Goal: Task Accomplishment & Management: Manage account settings

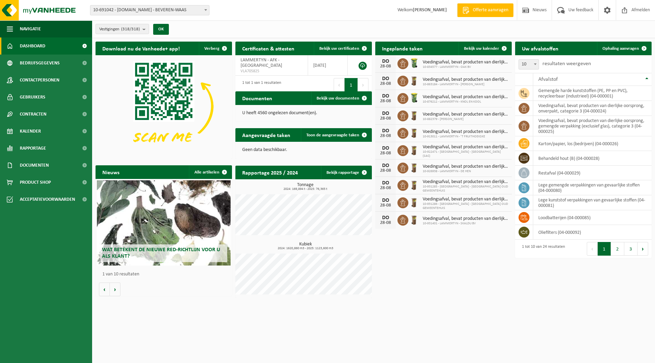
click at [114, 5] on span "10-691042 - [DOMAIN_NAME] - BEVEREN-WAAS" at bounding box center [149, 10] width 119 height 10
type input "de su"
select select "162275"
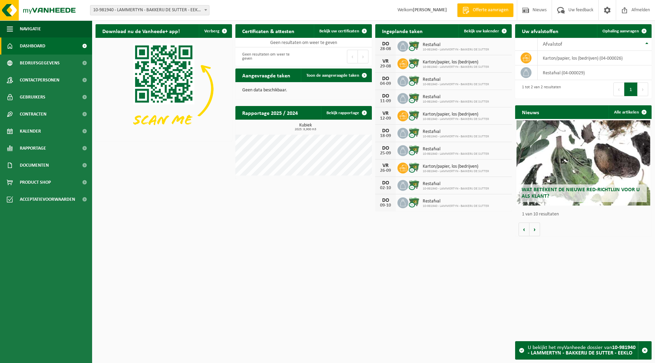
click at [147, 10] on span "10-981940 - LAMMERTYN - BAKKERIJ DE SUTTER - EEKLO" at bounding box center [149, 10] width 119 height 10
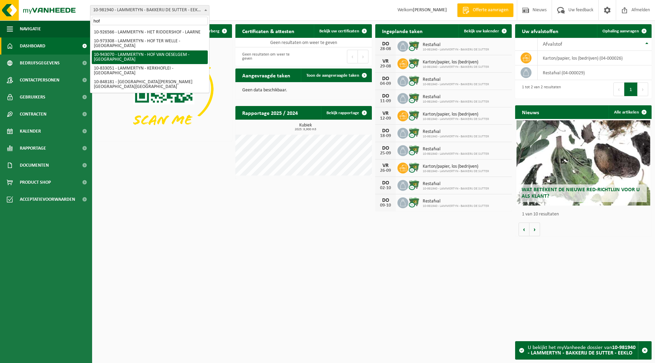
type input "hof"
select select "140117"
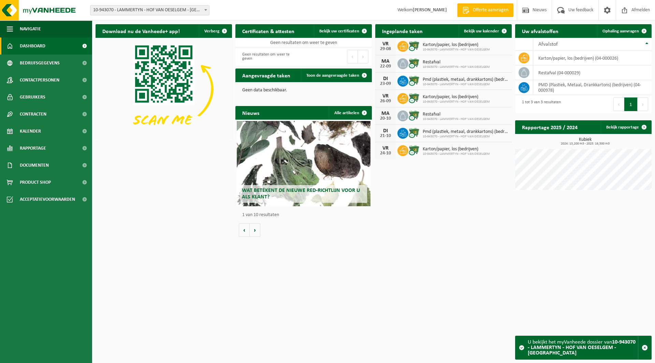
click at [154, 8] on span "10-943070 - LAMMERTYN - HOF VAN OESELGEM - [GEOGRAPHIC_DATA]" at bounding box center [149, 10] width 119 height 10
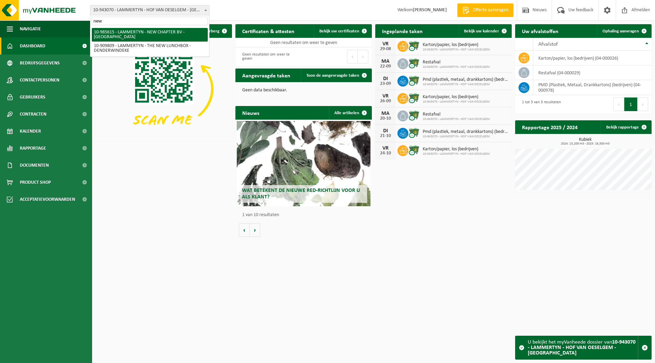
type input "new"
select select "165194"
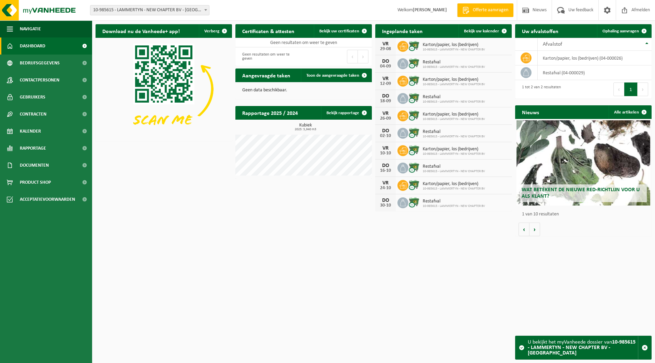
click at [136, 8] on span "10-985615 - LAMMERTYN - NEW CHAPTER BV - [GEOGRAPHIC_DATA]" at bounding box center [149, 10] width 119 height 10
type input "de da"
select select "134806"
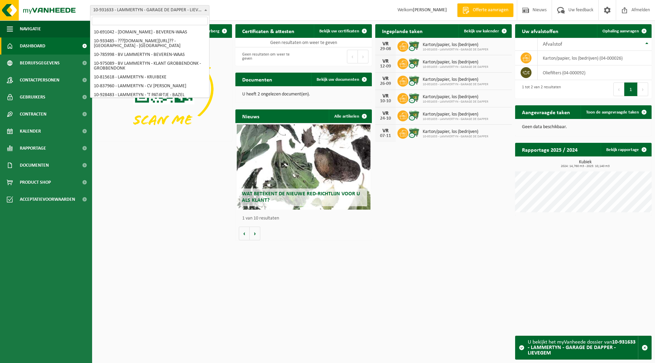
click at [132, 6] on span "10-931633 - LAMMERTYN - GARAGE DE DAPPER - LIEVEGEM" at bounding box center [149, 10] width 119 height 10
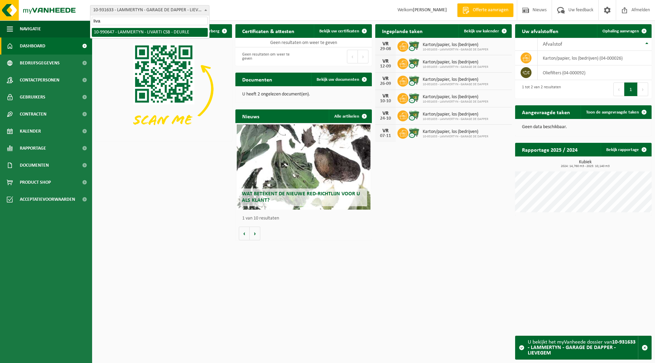
type input "liva"
select select "169243"
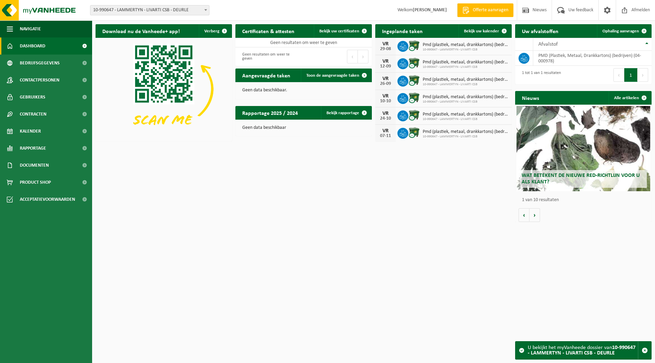
click at [140, 11] on span "10-990647 - LAMMERTYN - LIVARTI CSB - DEURLE" at bounding box center [149, 10] width 119 height 10
type input "scar"
select select "99011"
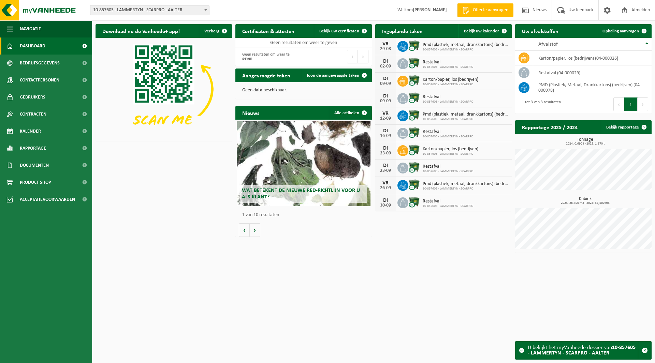
click at [141, 11] on span "10-857605 - LAMMERTYN - SCARPRO - AALTER" at bounding box center [149, 10] width 119 height 10
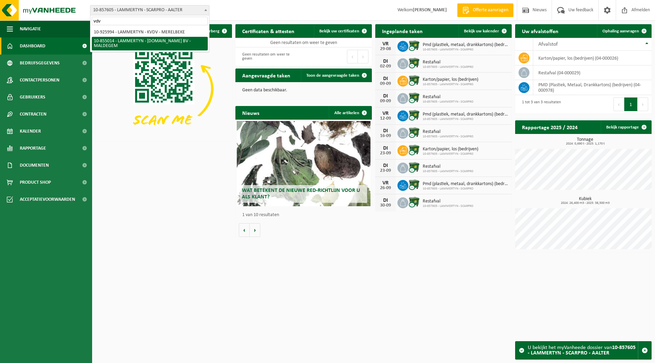
type input "vdv"
select select "98099"
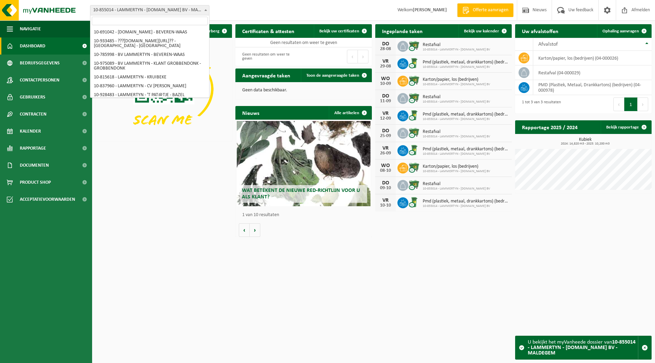
click at [133, 13] on span "10-855014 - LAMMERTYN - [DOMAIN_NAME] BV - MALDEGEM" at bounding box center [149, 10] width 119 height 10
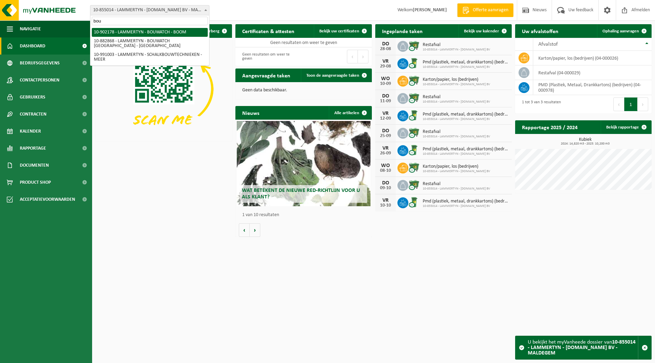
type input "bou"
select select "120149"
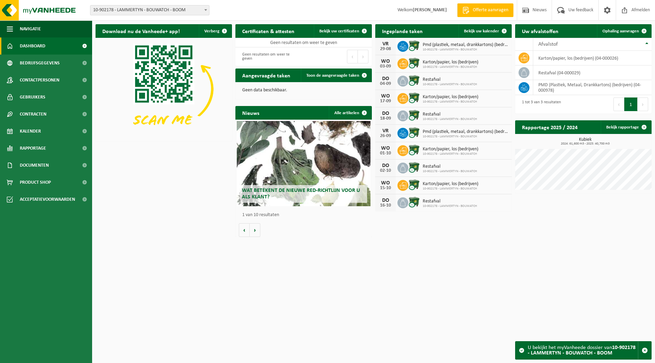
click at [150, 14] on span "10-902178 - LAMMERTYN - BOUWATCH - BOOM" at bounding box center [149, 10] width 119 height 10
type input "parq"
select select "136838"
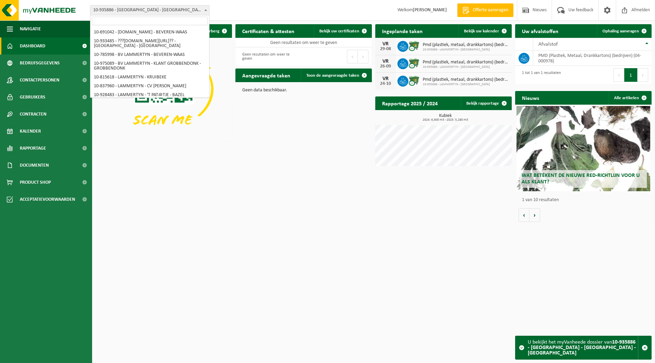
click at [129, 11] on span "10-935886 - [GEOGRAPHIC_DATA] - [GEOGRAPHIC_DATA] - [GEOGRAPHIC_DATA]" at bounding box center [149, 10] width 119 height 10
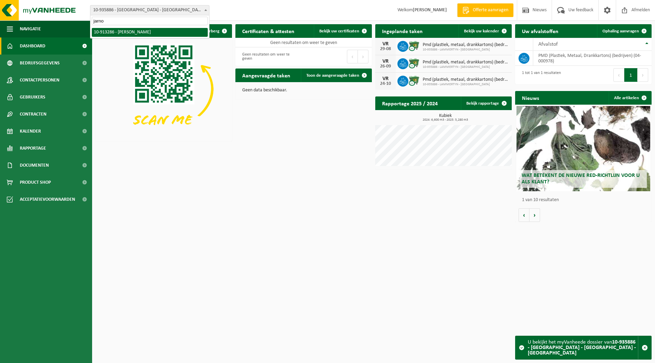
type input "jarno"
select select "126045"
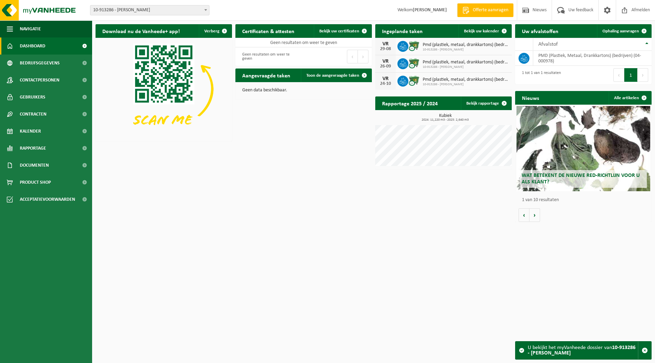
click at [145, 11] on span "10-913286 - [PERSON_NAME]" at bounding box center [149, 10] width 119 height 10
type input "uij"
select select "150986"
click at [134, 14] on span "10-963243 - [PERSON_NAME] - EEKLO" at bounding box center [149, 10] width 119 height 10
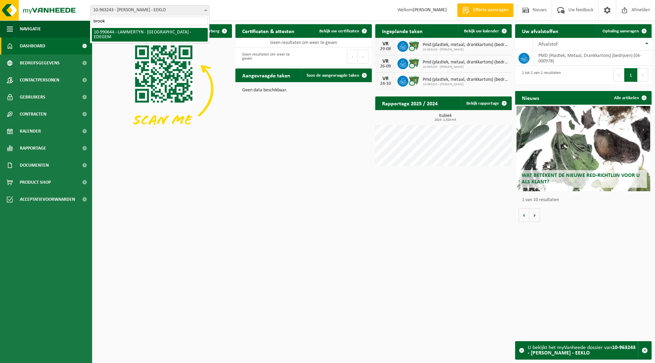
type input "brook"
select select "169242"
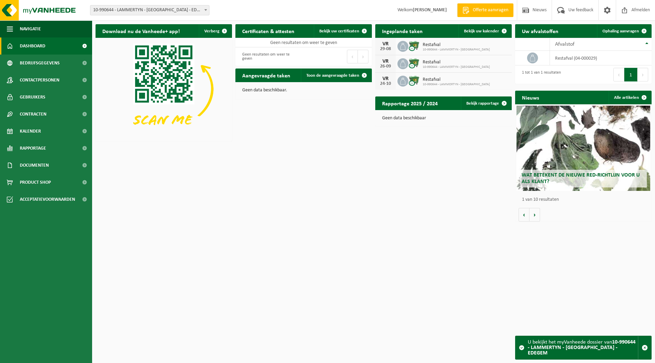
click at [147, 7] on span "10-990644 - LAMMERTYN - [GEOGRAPHIC_DATA] - EDEGEM" at bounding box center [149, 10] width 119 height 10
type input "ilk"
select select "99106"
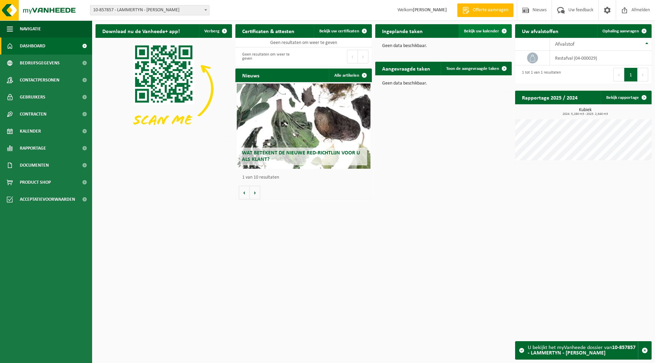
click at [490, 32] on span "Bekijk uw kalender" at bounding box center [481, 31] width 35 height 4
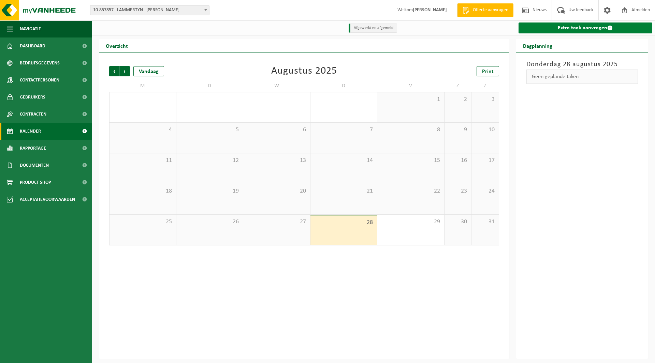
click at [569, 29] on link "Extra taak aanvragen" at bounding box center [586, 28] width 134 height 11
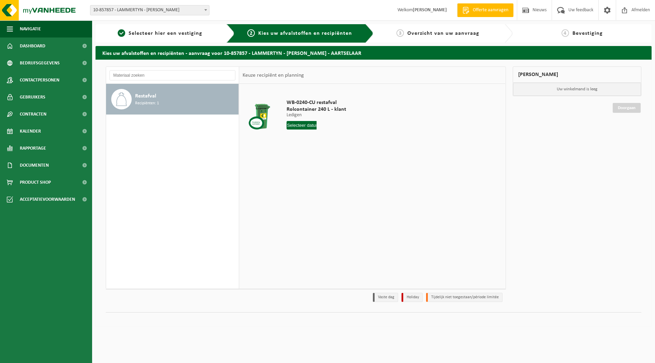
click at [304, 124] on input "text" at bounding box center [302, 125] width 30 height 9
click at [340, 207] on div "29" at bounding box center [341, 207] width 12 height 11
type input "Van 2025-08-29"
click at [306, 151] on button "In winkelmand" at bounding box center [306, 151] width 38 height 11
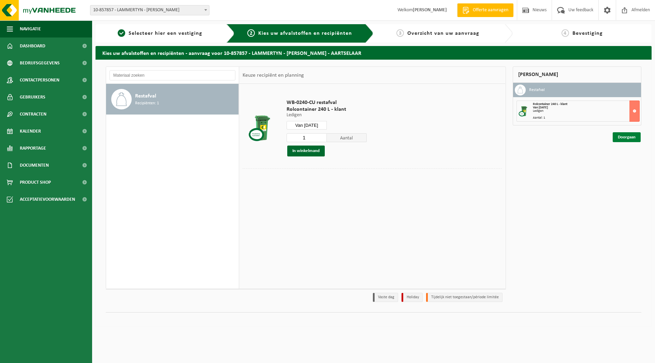
click at [618, 139] on link "Doorgaan" at bounding box center [627, 137] width 28 height 10
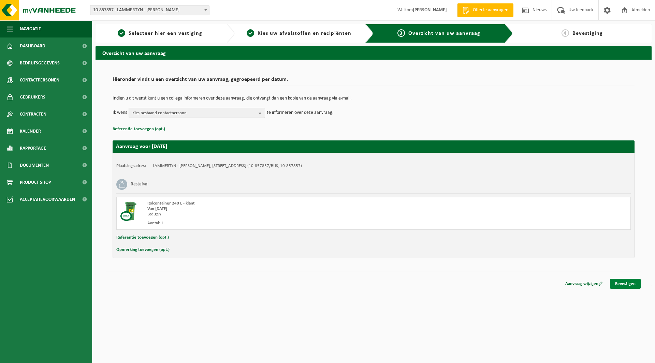
click at [628, 285] on link "Bevestigen" at bounding box center [625, 284] width 31 height 10
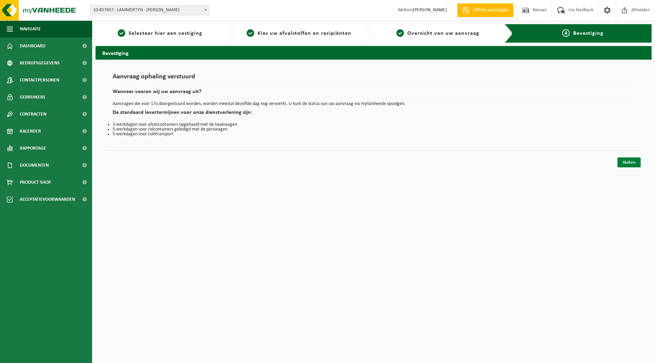
click at [630, 163] on link "Sluiten" at bounding box center [629, 163] width 23 height 10
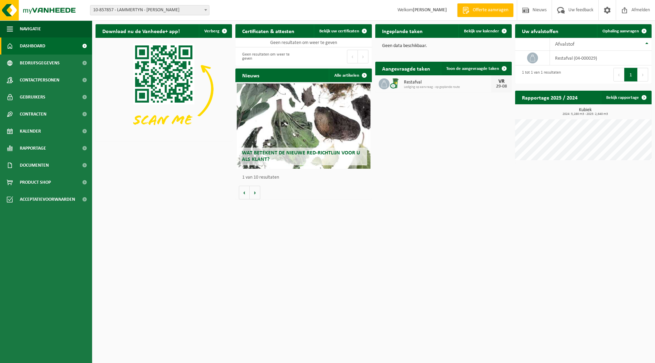
click at [152, 9] on span "10-857857 - LAMMERTYN - [PERSON_NAME]" at bounding box center [149, 10] width 119 height 10
type input "cul"
select select "88701"
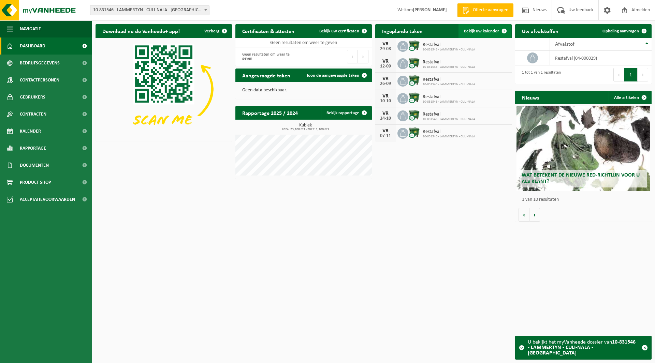
click at [471, 26] on link "Bekijk uw kalender" at bounding box center [485, 31] width 53 height 14
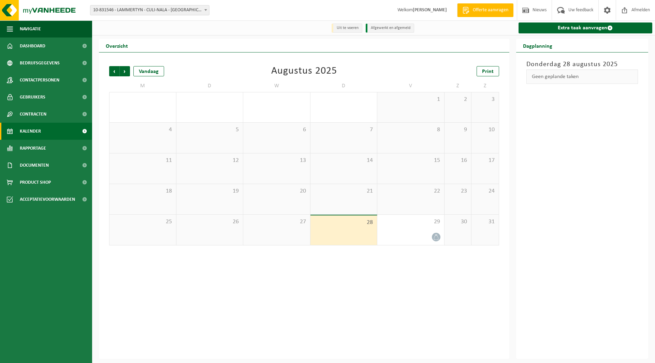
click at [421, 214] on div "22" at bounding box center [410, 199] width 67 height 30
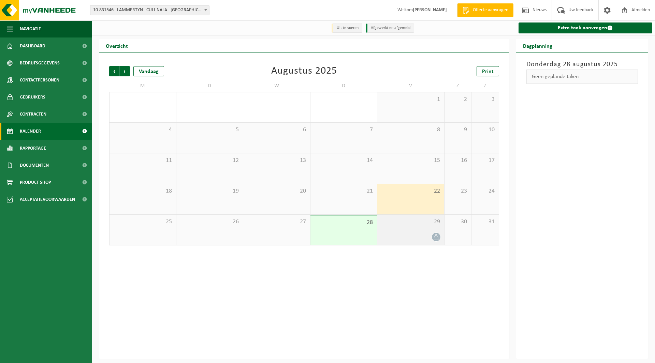
click at [414, 226] on span "29" at bounding box center [411, 222] width 60 height 8
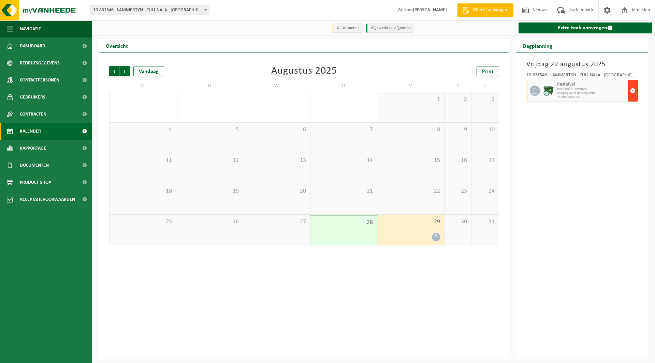
click at [633, 88] on span "button" at bounding box center [632, 91] width 5 height 14
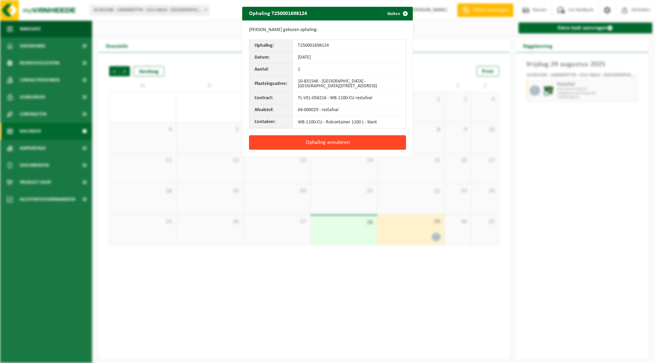
click at [329, 140] on button "Ophaling annuleren" at bounding box center [327, 142] width 157 height 14
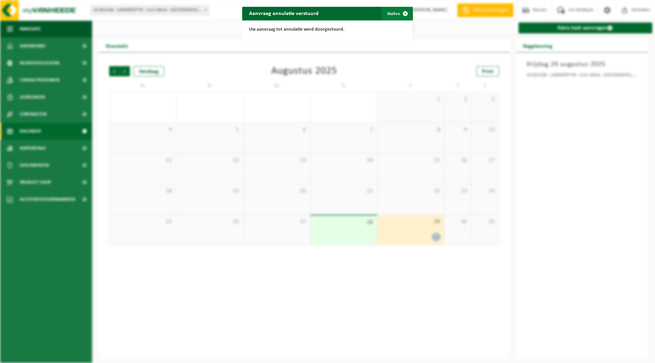
click at [391, 13] on button "Sluiten" at bounding box center [397, 14] width 30 height 14
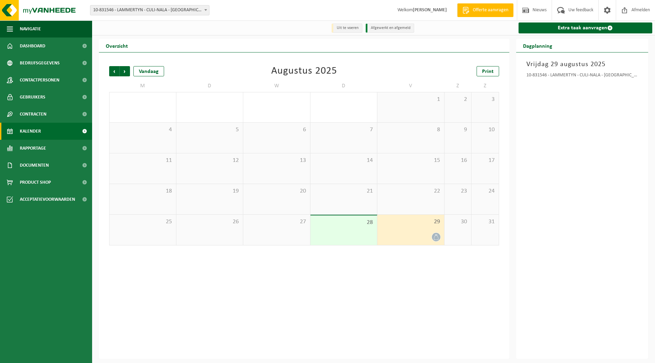
click at [145, 12] on span "10-831546 - LAMMERTYN - CULI-NALA - [GEOGRAPHIC_DATA]" at bounding box center [149, 10] width 119 height 10
type input "can"
select select "155984"
